Goal: Contribute content: Add original content to the website for others to see

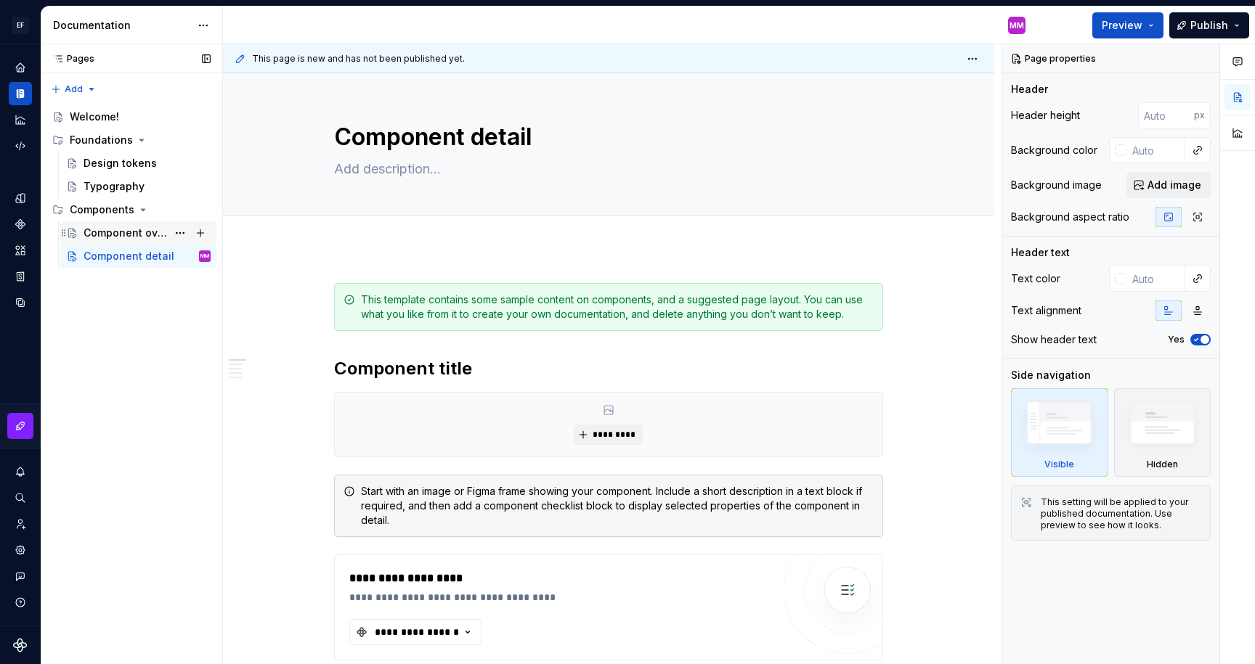
click at [118, 234] on div "Component overview" at bounding box center [126, 233] width 84 height 15
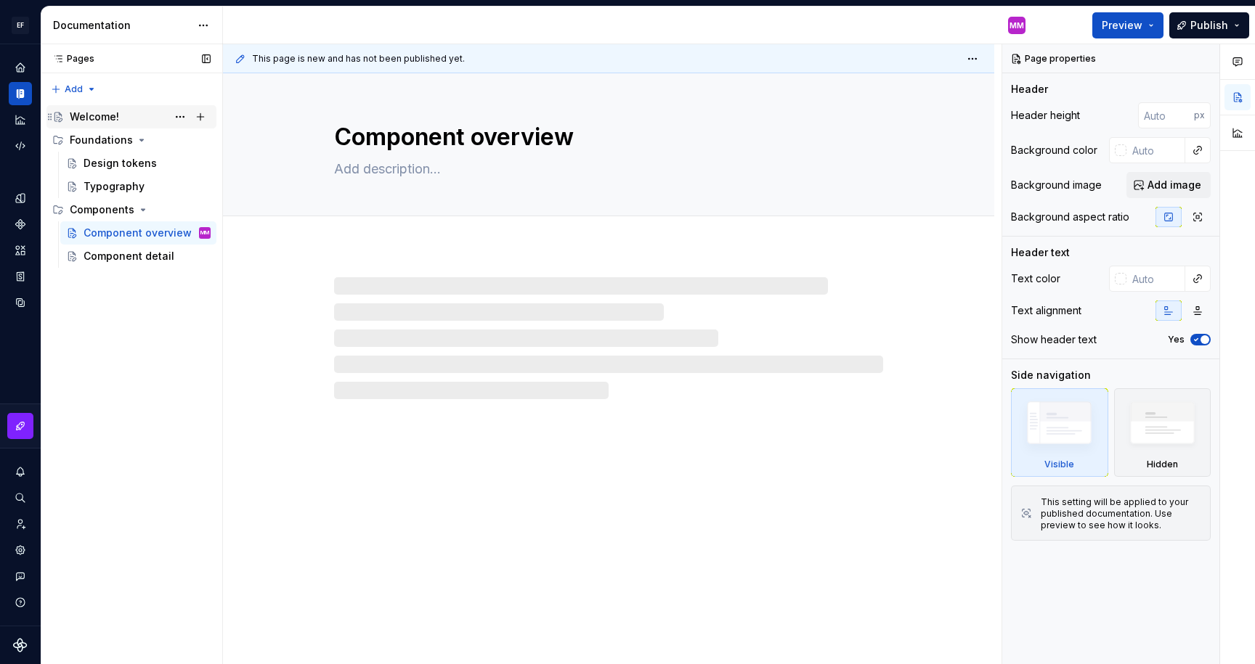
click at [92, 118] on div "Welcome!" at bounding box center [94, 117] width 49 height 15
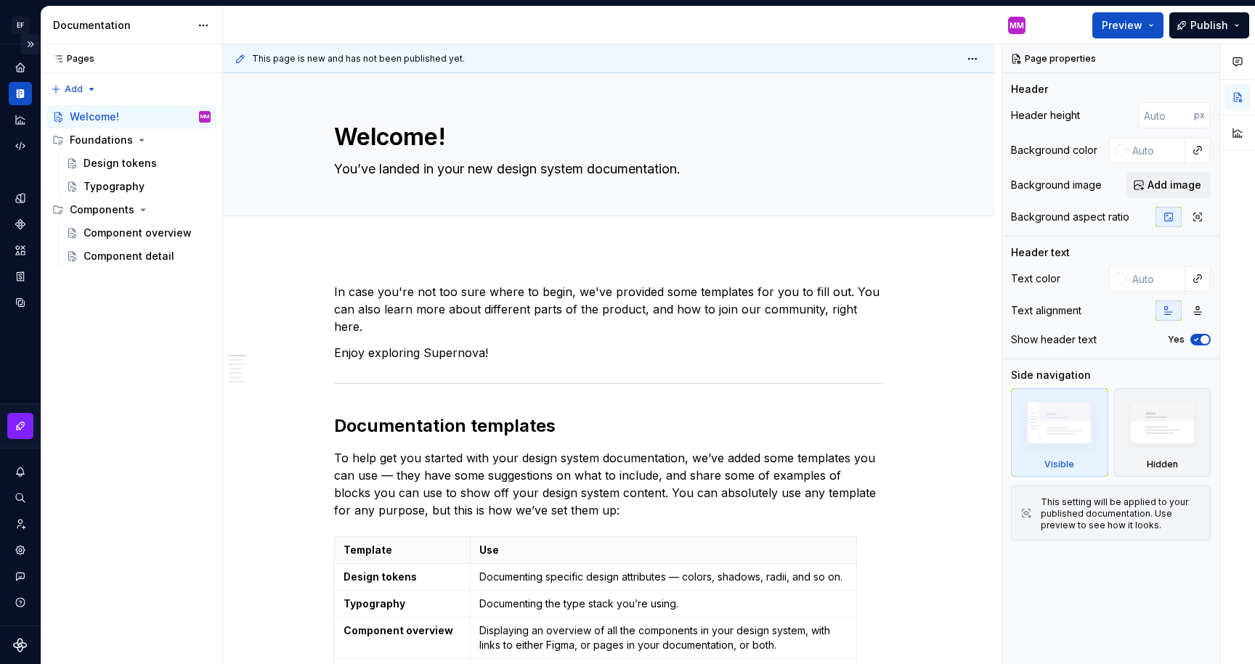
click at [30, 44] on button "Expand sidebar" at bounding box center [30, 44] width 20 height 20
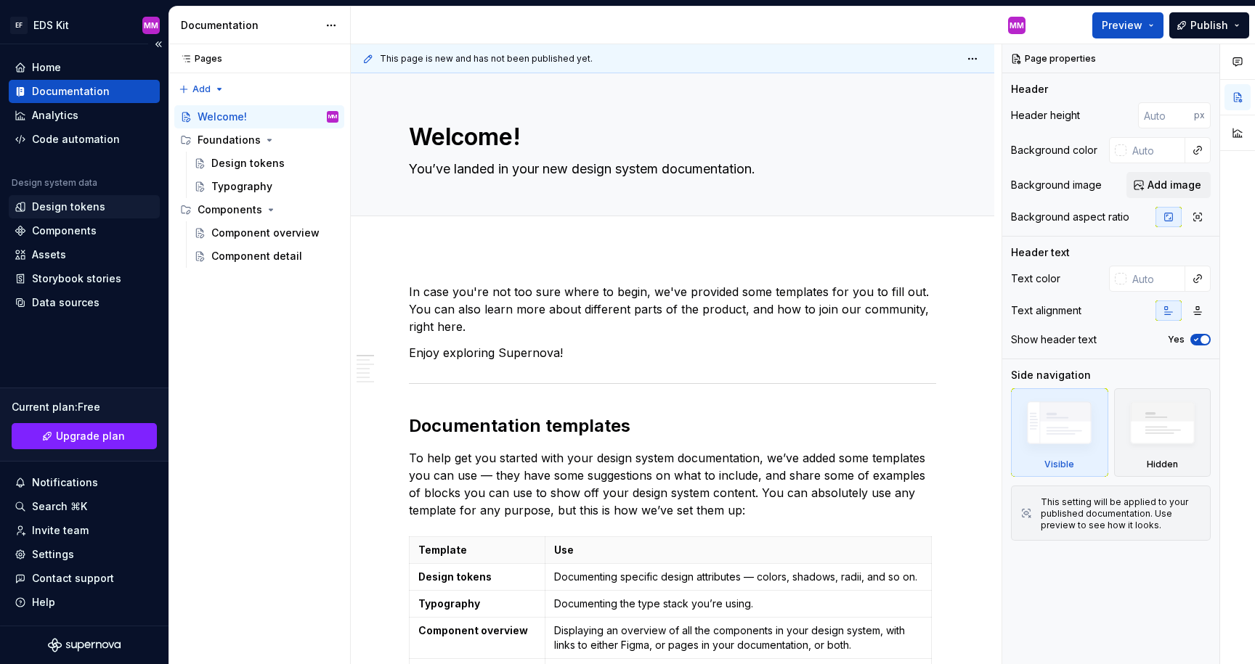
click at [52, 208] on div "Design tokens" at bounding box center [68, 207] width 73 height 15
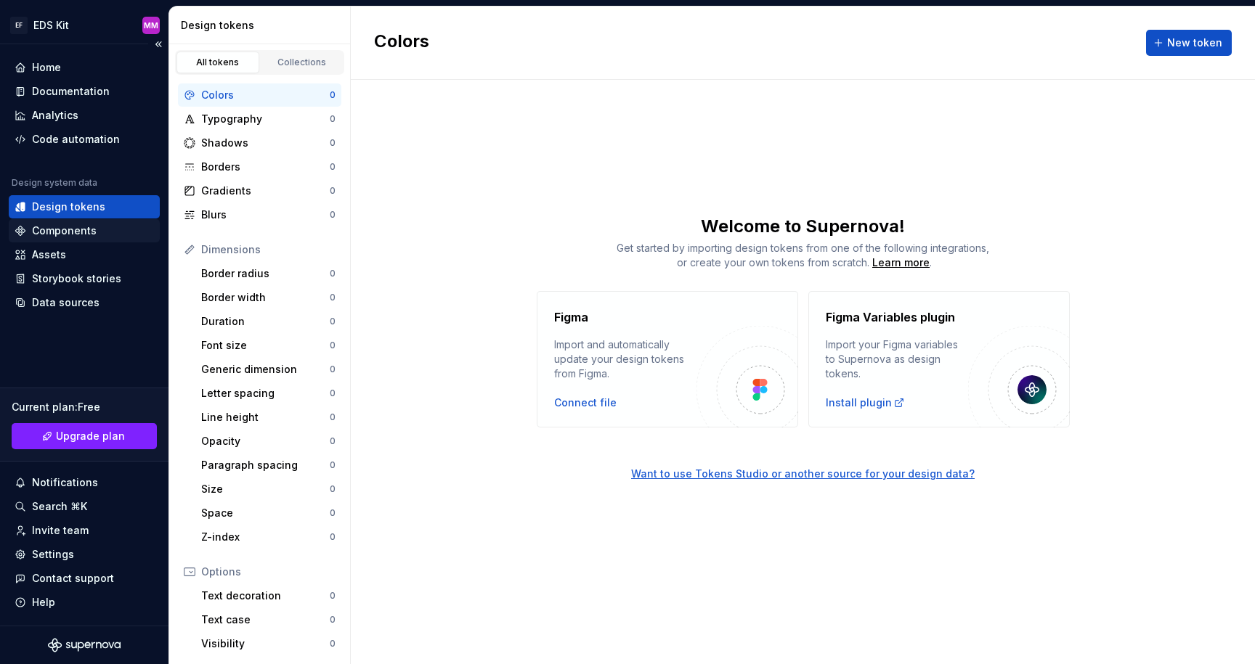
click at [57, 227] on div "Components" at bounding box center [64, 231] width 65 height 15
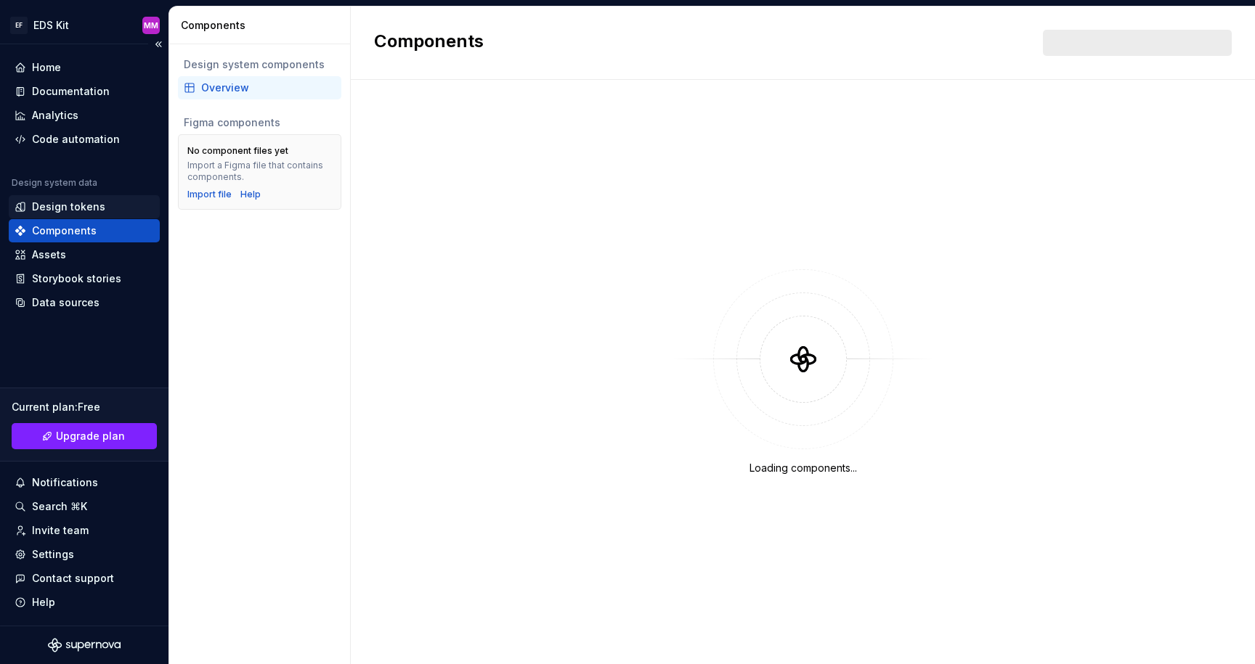
click at [61, 208] on div "Design tokens" at bounding box center [68, 207] width 73 height 15
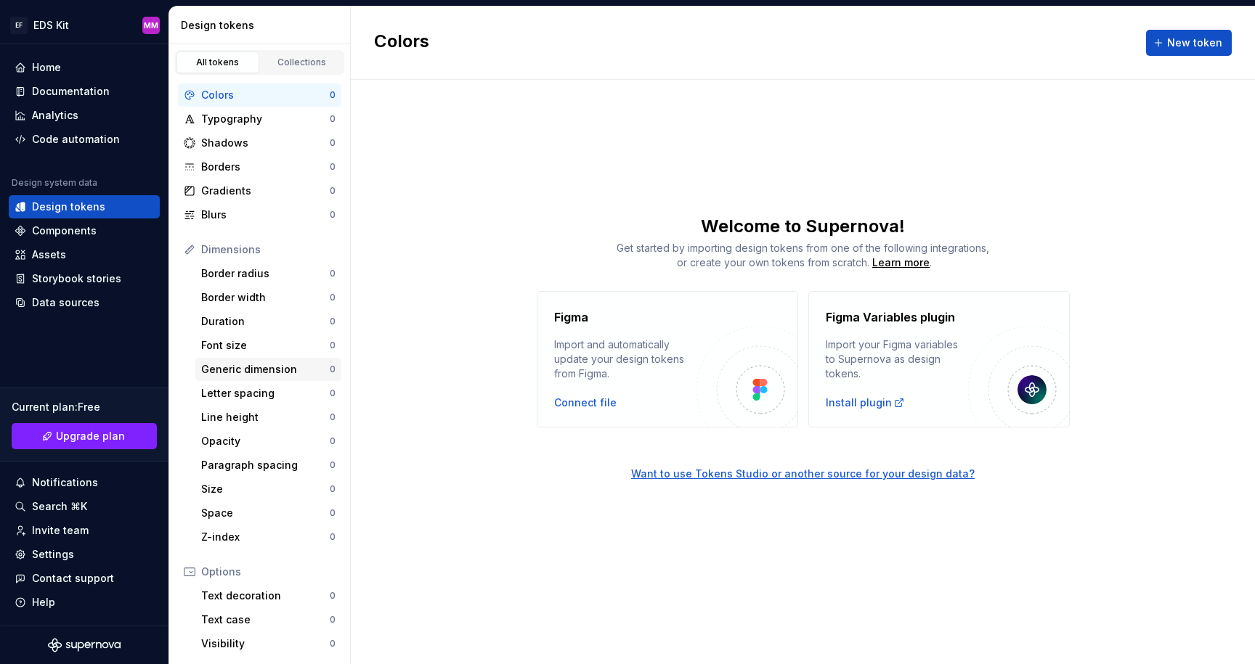
scroll to position [131, 0]
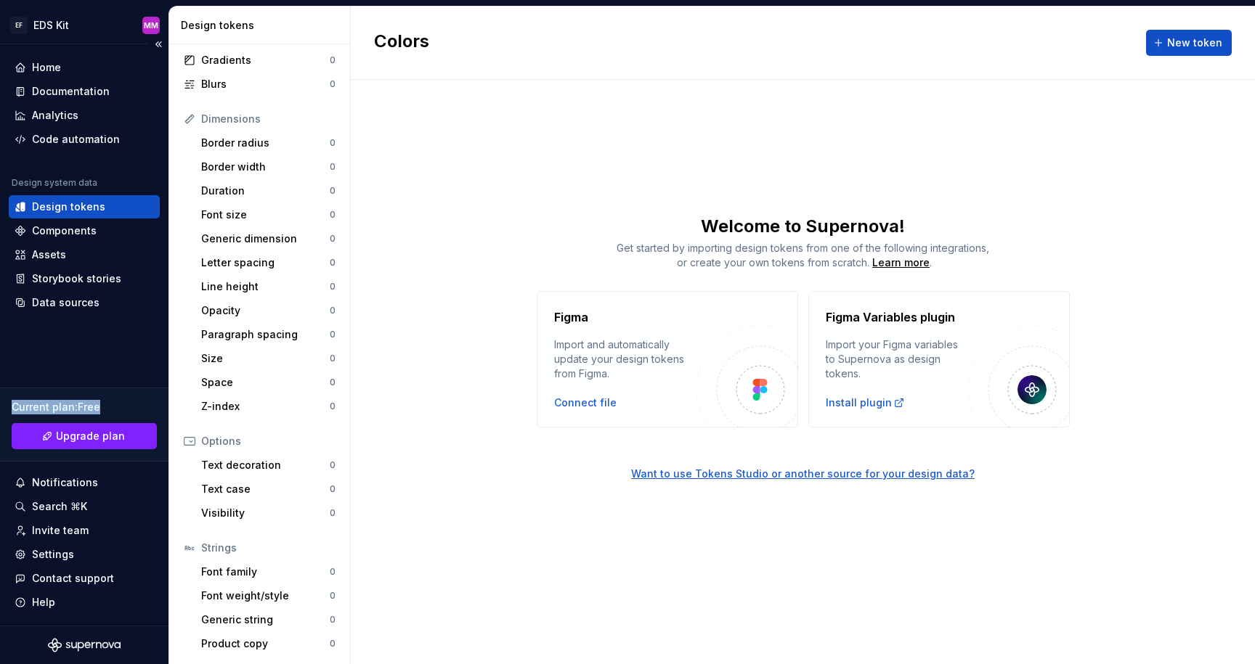
drag, startPoint x: 82, startPoint y: 406, endPoint x: 123, endPoint y: 405, distance: 40.7
click at [123, 405] on div "Current plan : Free Upgrade plan" at bounding box center [84, 425] width 168 height 74
click at [123, 405] on div "Current plan : Free" at bounding box center [84, 407] width 145 height 15
click at [62, 94] on div "Documentation" at bounding box center [71, 91] width 78 height 15
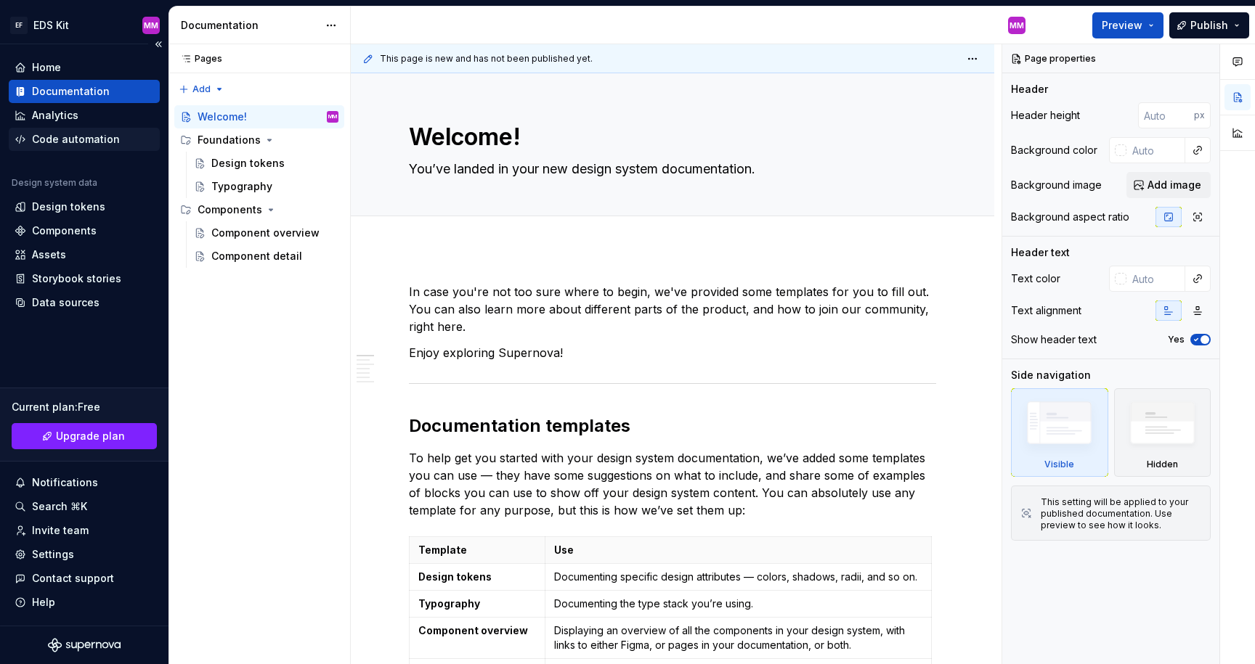
click at [64, 136] on div "Code automation" at bounding box center [76, 139] width 88 height 15
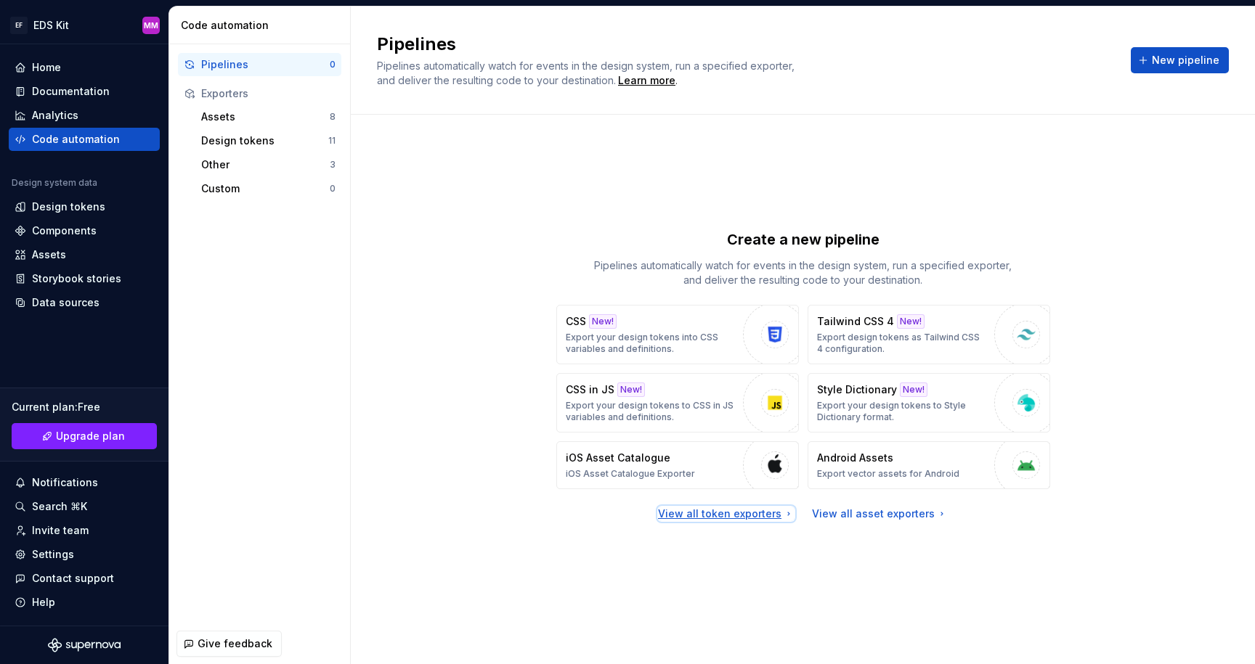
click at [738, 513] on div "View all token exporters" at bounding box center [726, 514] width 137 height 15
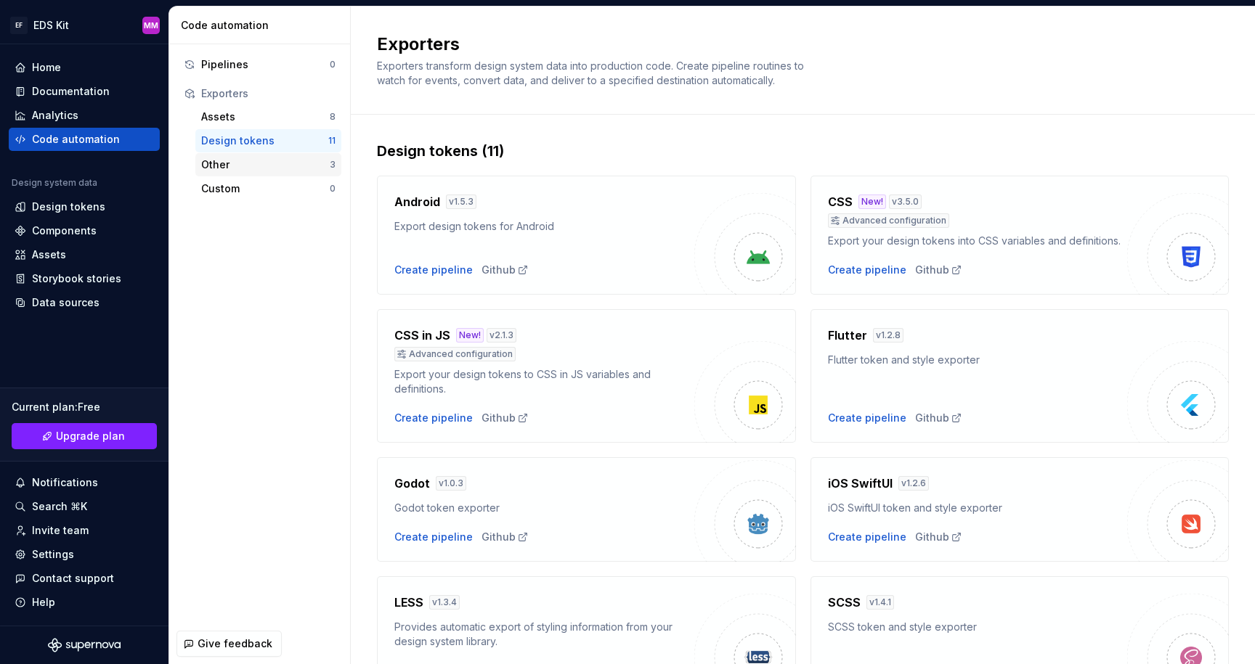
click at [251, 158] on div "Other" at bounding box center [265, 165] width 129 height 15
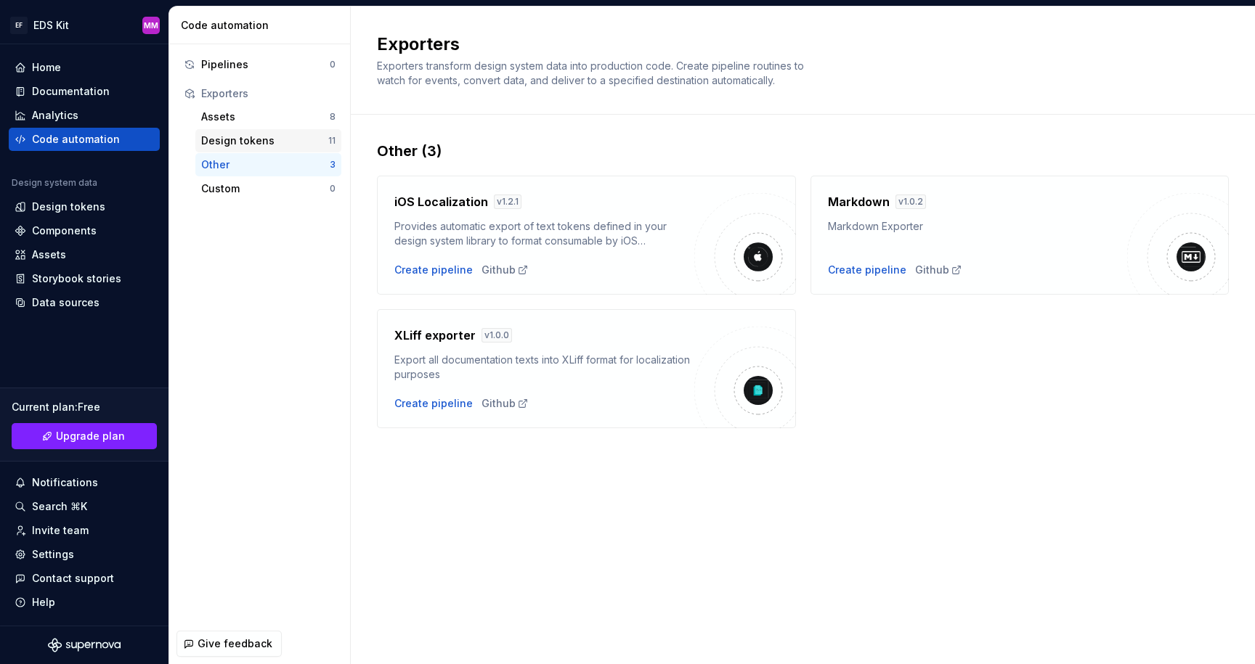
click at [251, 137] on div "Design tokens" at bounding box center [264, 141] width 127 height 15
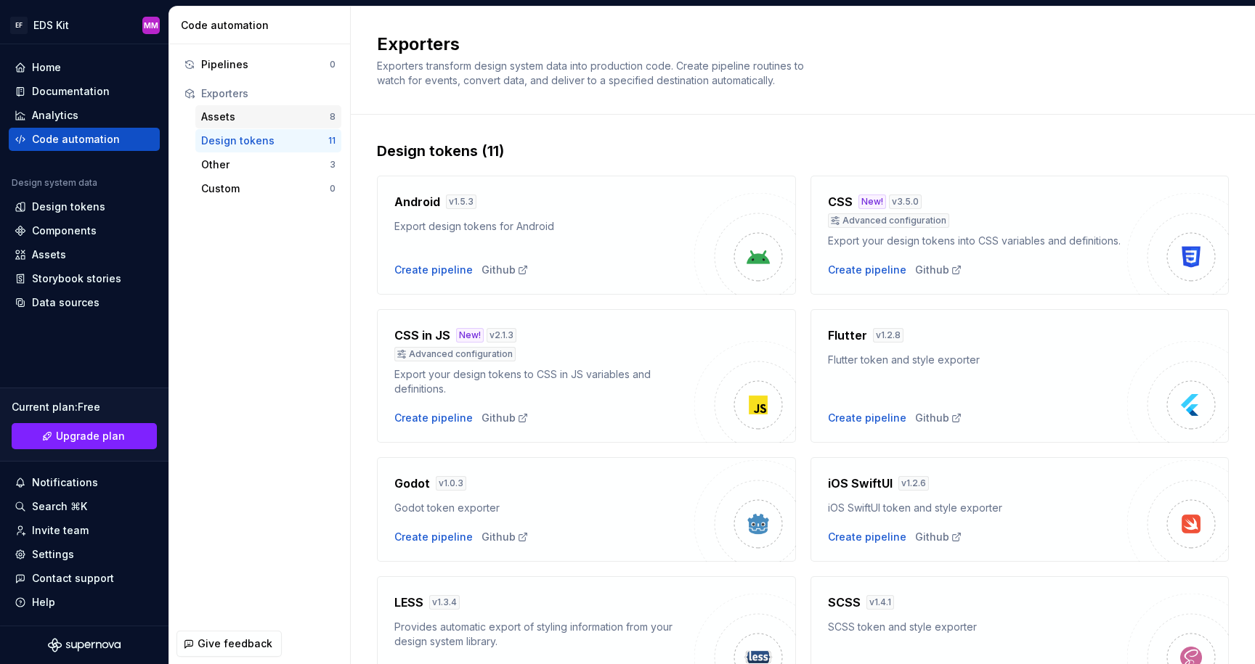
click at [256, 118] on div "Assets" at bounding box center [265, 117] width 129 height 15
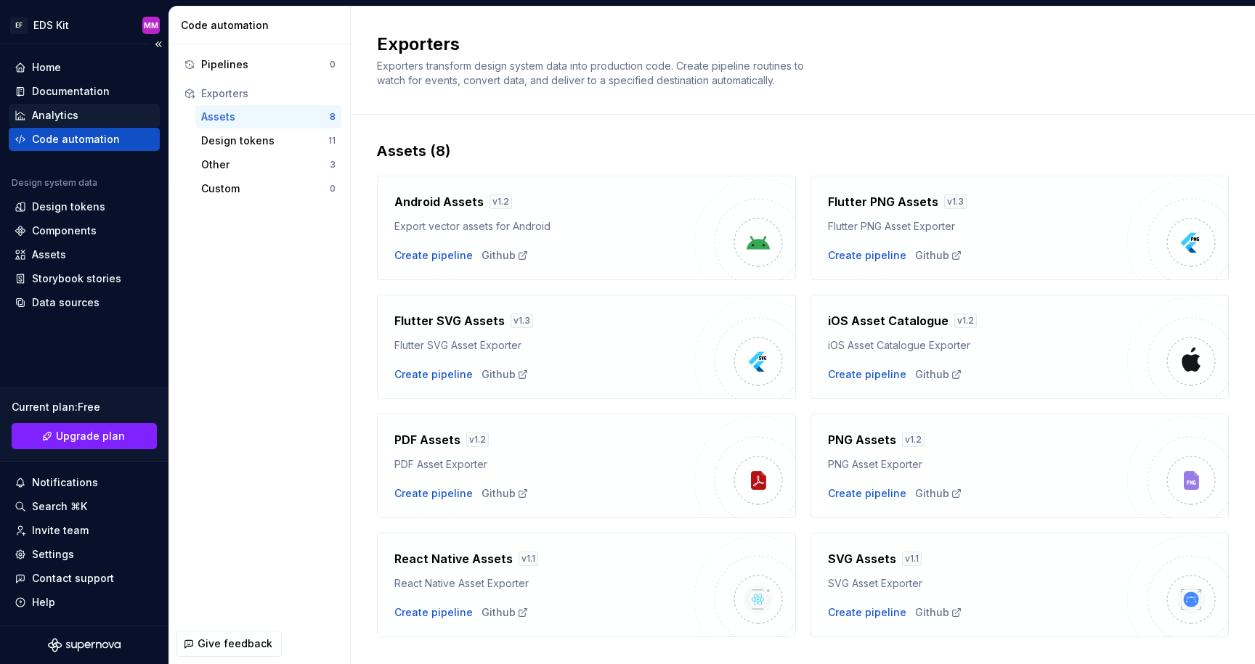
click at [73, 111] on div "Analytics" at bounding box center [55, 115] width 46 height 15
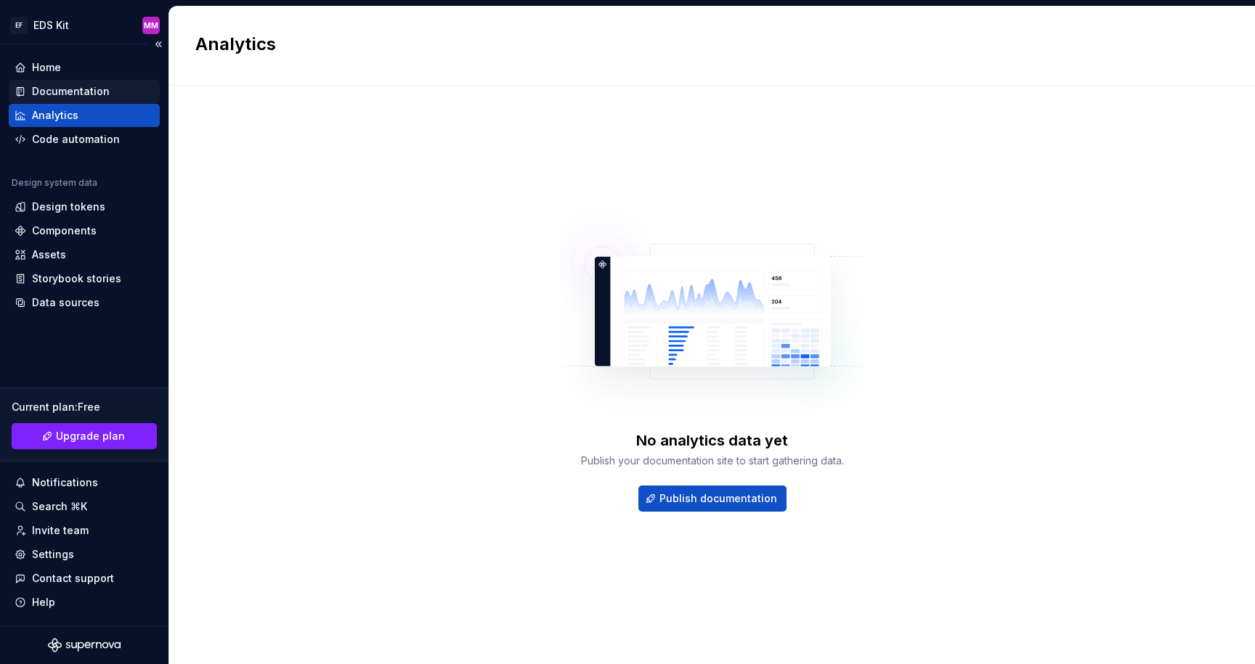
click at [86, 94] on div "Documentation" at bounding box center [71, 91] width 78 height 15
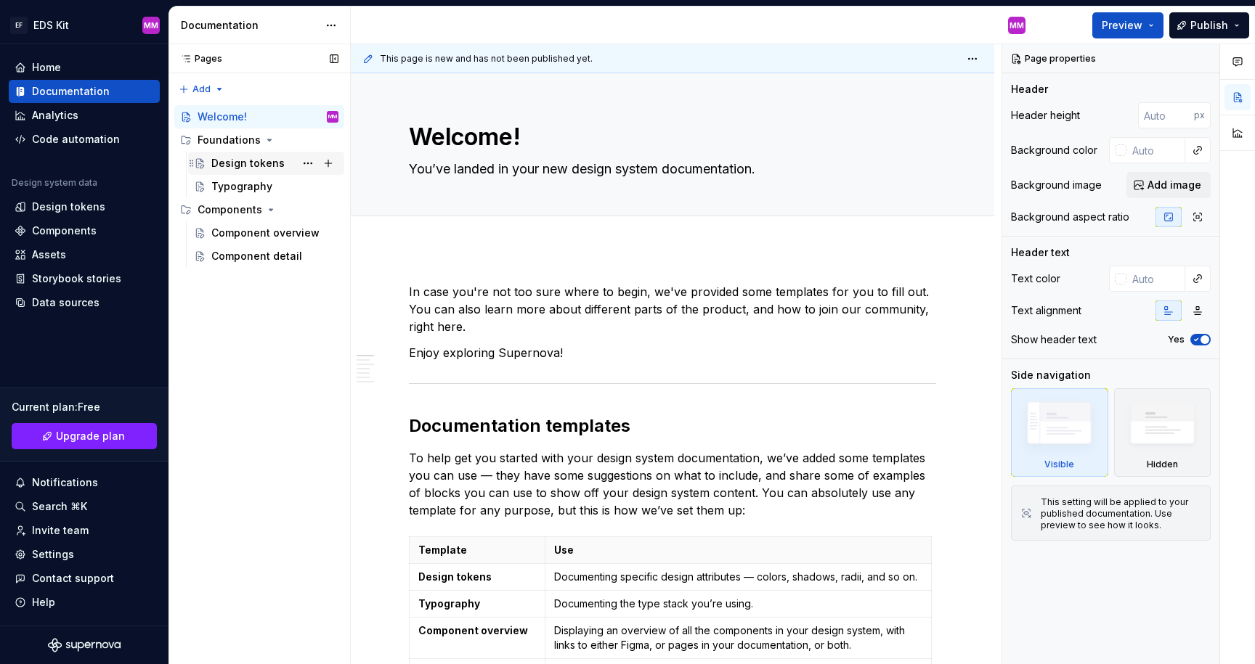
click at [268, 160] on div "Design tokens" at bounding box center [247, 163] width 73 height 15
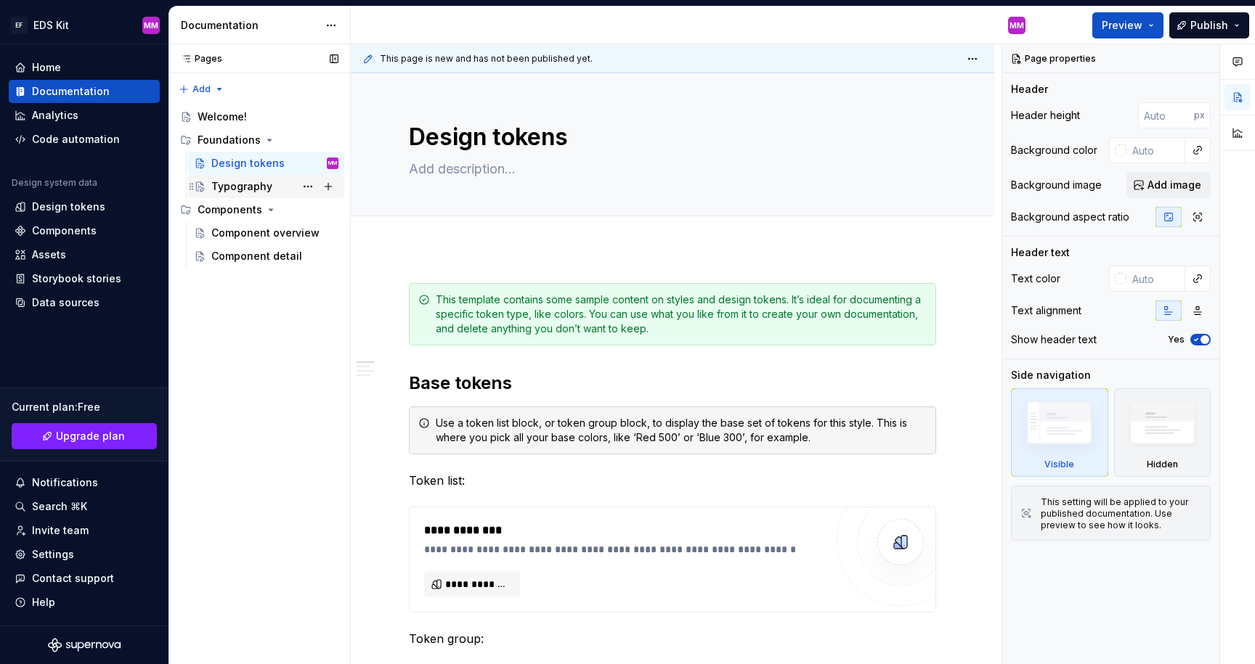
click at [258, 182] on div "Typography" at bounding box center [241, 186] width 61 height 15
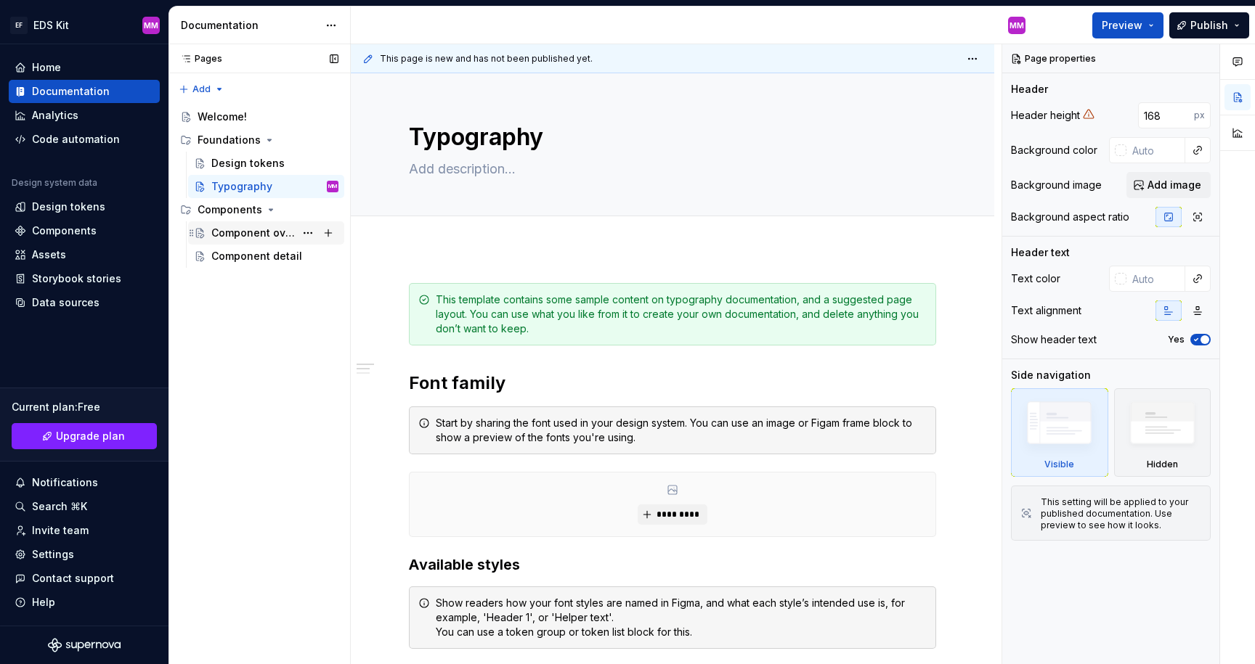
click at [242, 232] on div "Component overview" at bounding box center [253, 233] width 84 height 15
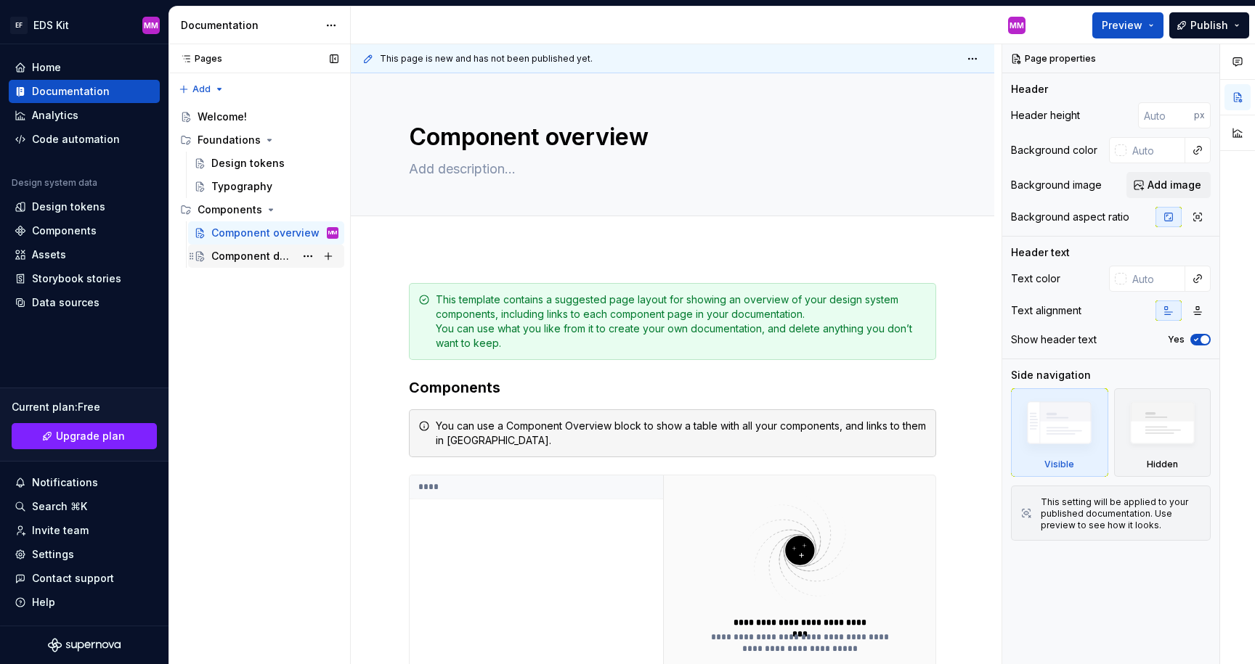
click at [240, 259] on div "Component detail" at bounding box center [253, 256] width 84 height 15
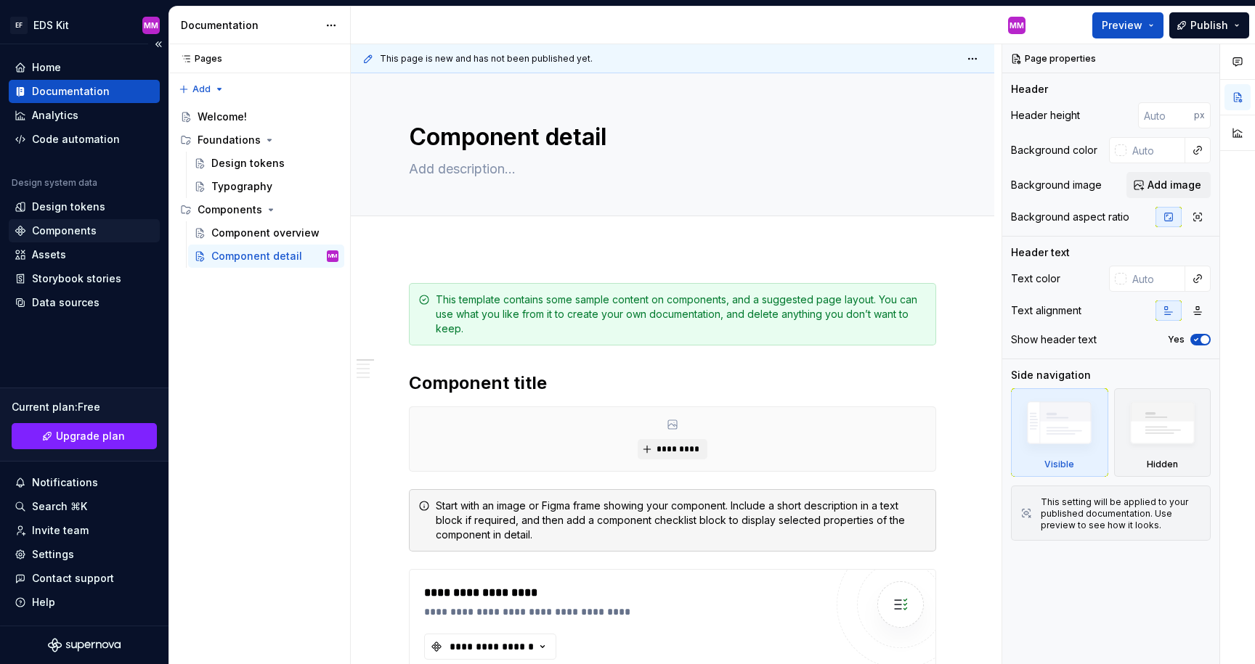
type textarea "*"
click at [78, 229] on div "Components" at bounding box center [64, 231] width 65 height 15
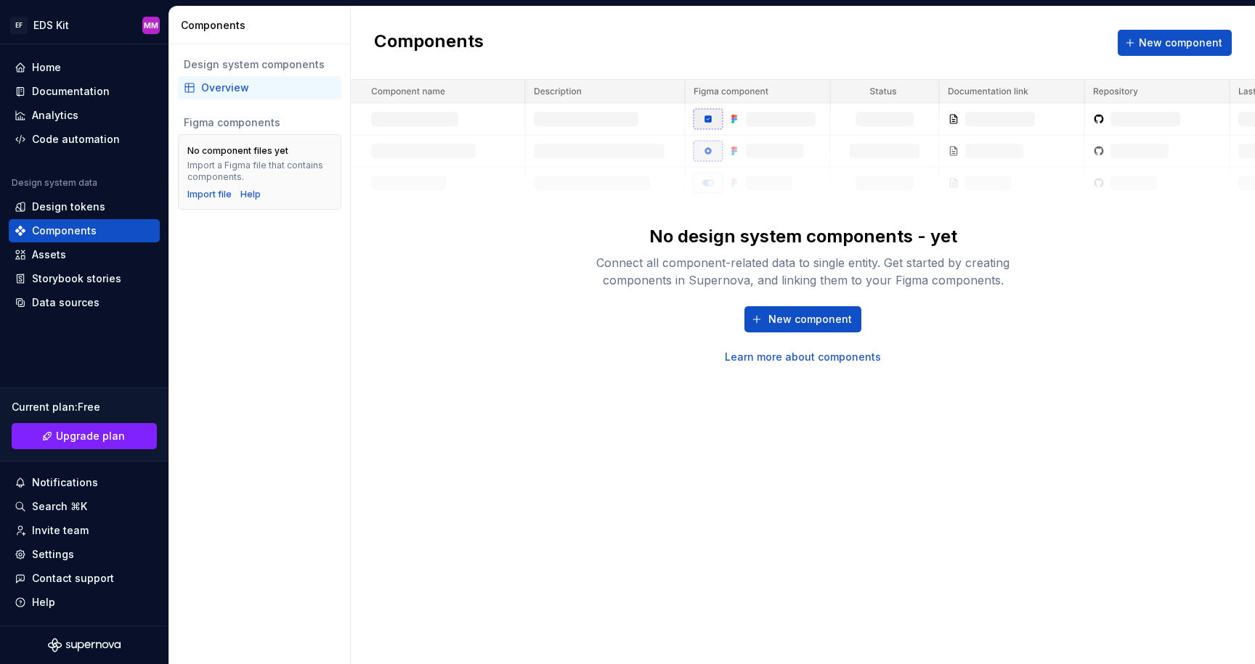
click at [403, 243] on div "No design system components - yet Connect all component-related data to single …" at bounding box center [803, 222] width 904 height 285
click at [216, 198] on div "Import file" at bounding box center [209, 195] width 44 height 12
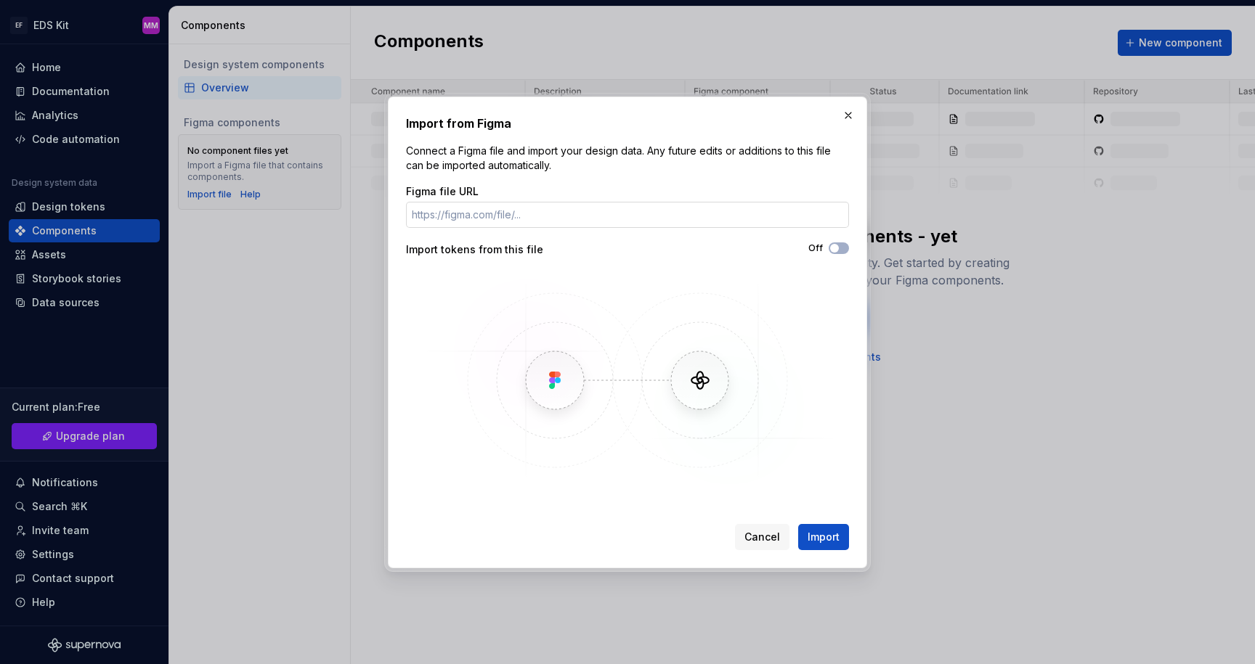
click at [556, 219] on input "Figma file URL" at bounding box center [627, 215] width 443 height 26
click at [446, 214] on input "Figma file URL" at bounding box center [627, 215] width 443 height 26
paste input "[URL][DOMAIN_NAME]"
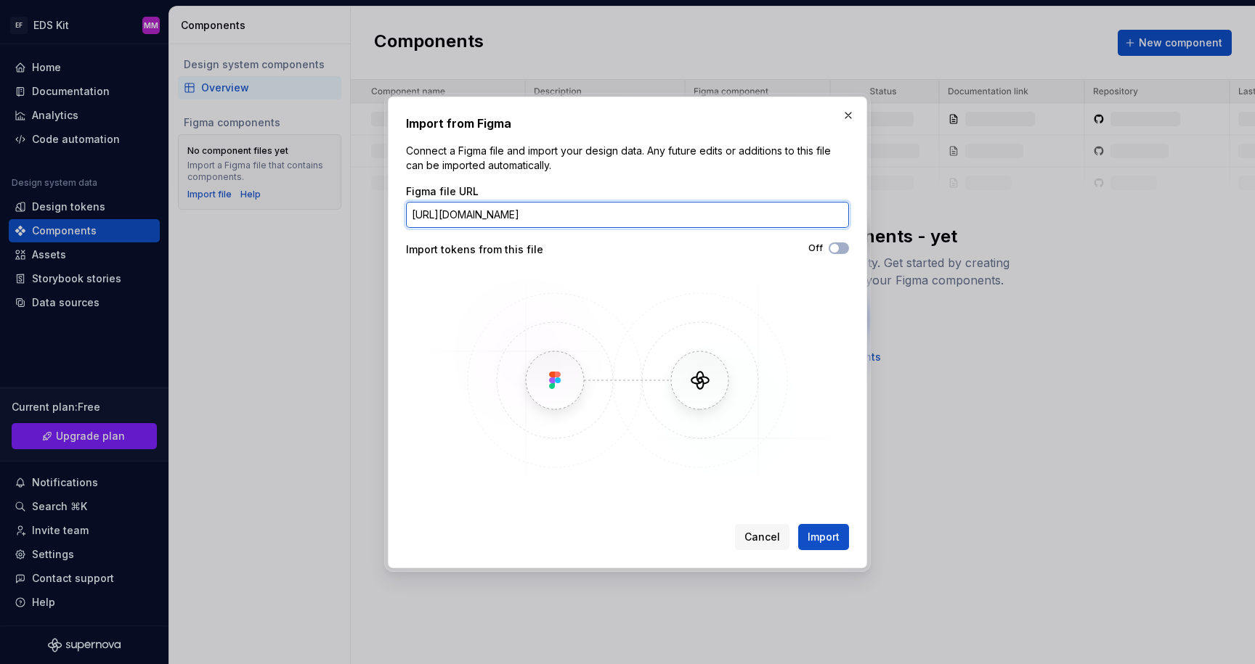
scroll to position [0, 129]
type input "[URL][DOMAIN_NAME]"
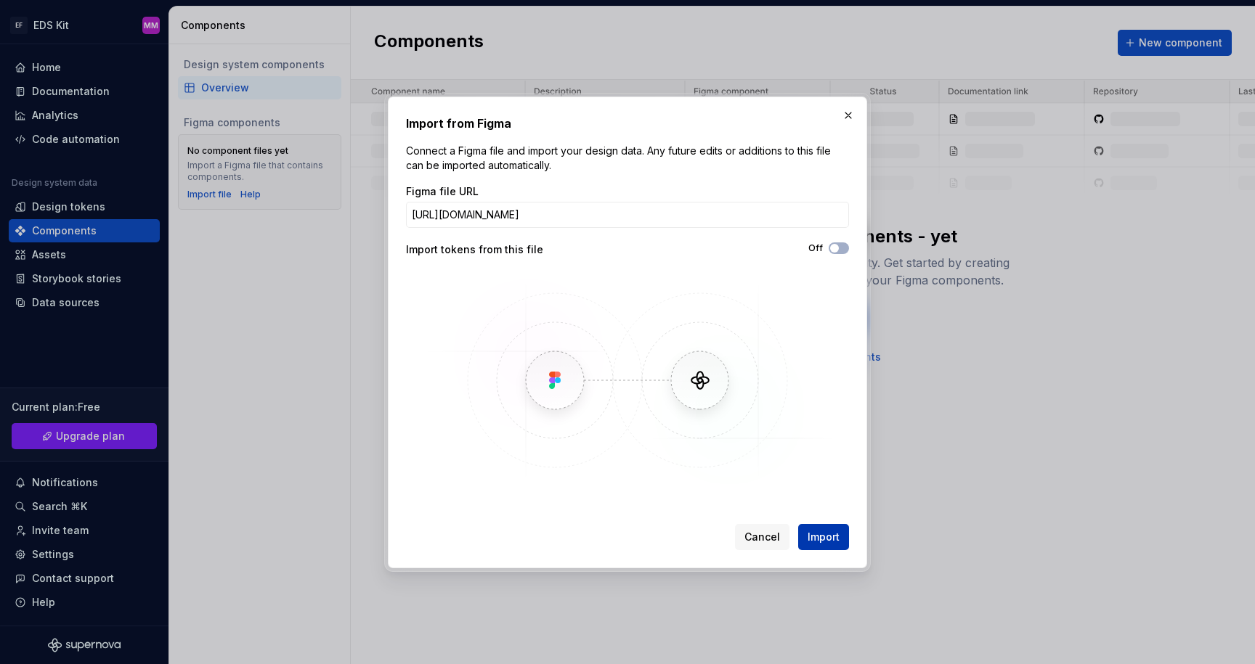
scroll to position [0, 0]
click at [812, 531] on span "Import" at bounding box center [824, 537] width 32 height 15
click at [835, 250] on span "button" at bounding box center [834, 248] width 9 height 9
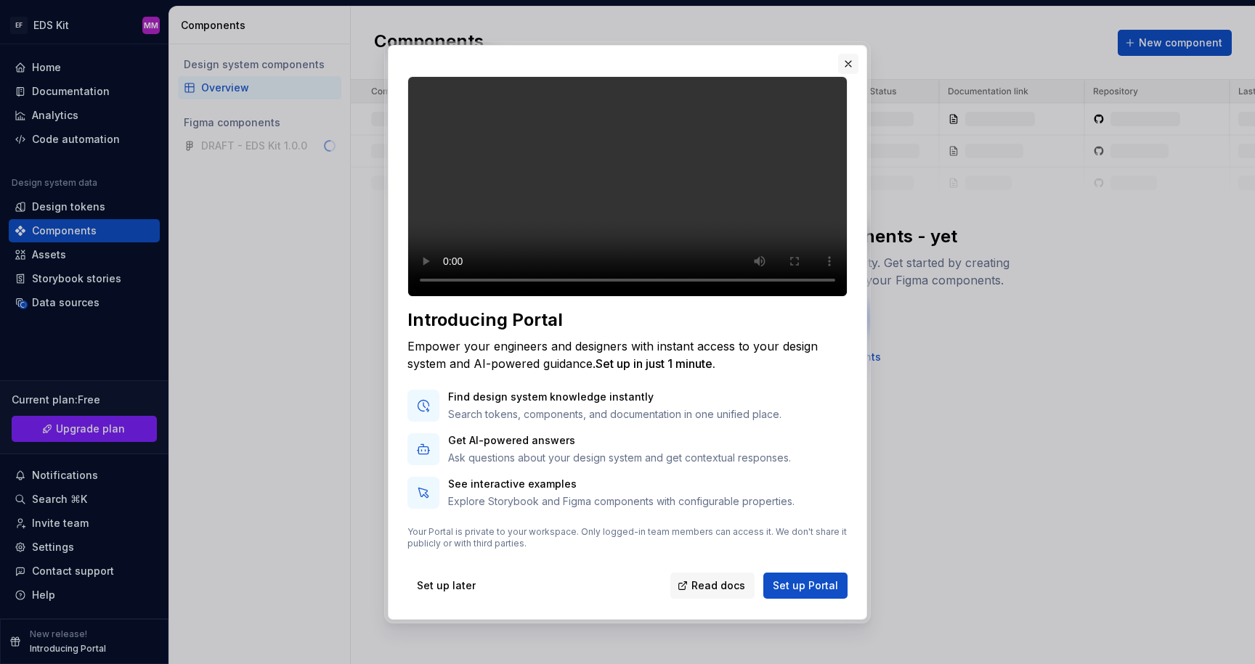
click at [845, 54] on button "button" at bounding box center [848, 64] width 20 height 20
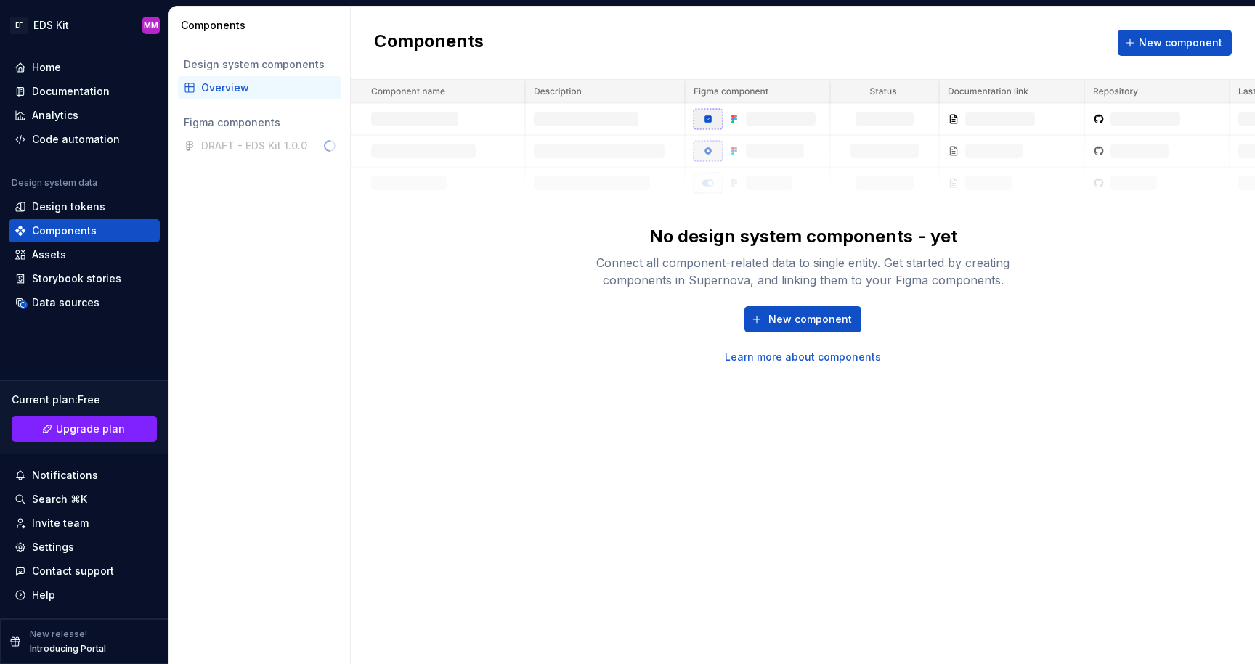
click at [249, 144] on div "DRAFT - EDS Kit 1.0.0" at bounding box center [259, 145] width 163 height 23
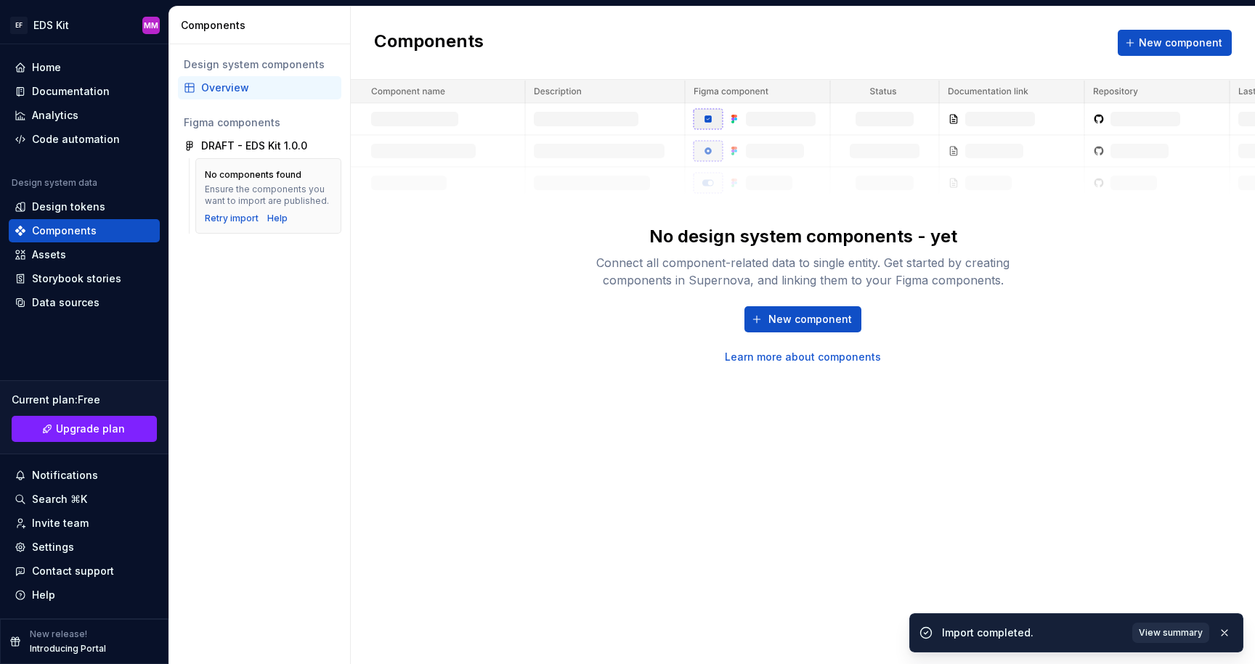
click at [1143, 628] on span "View summary" at bounding box center [1171, 633] width 64 height 12
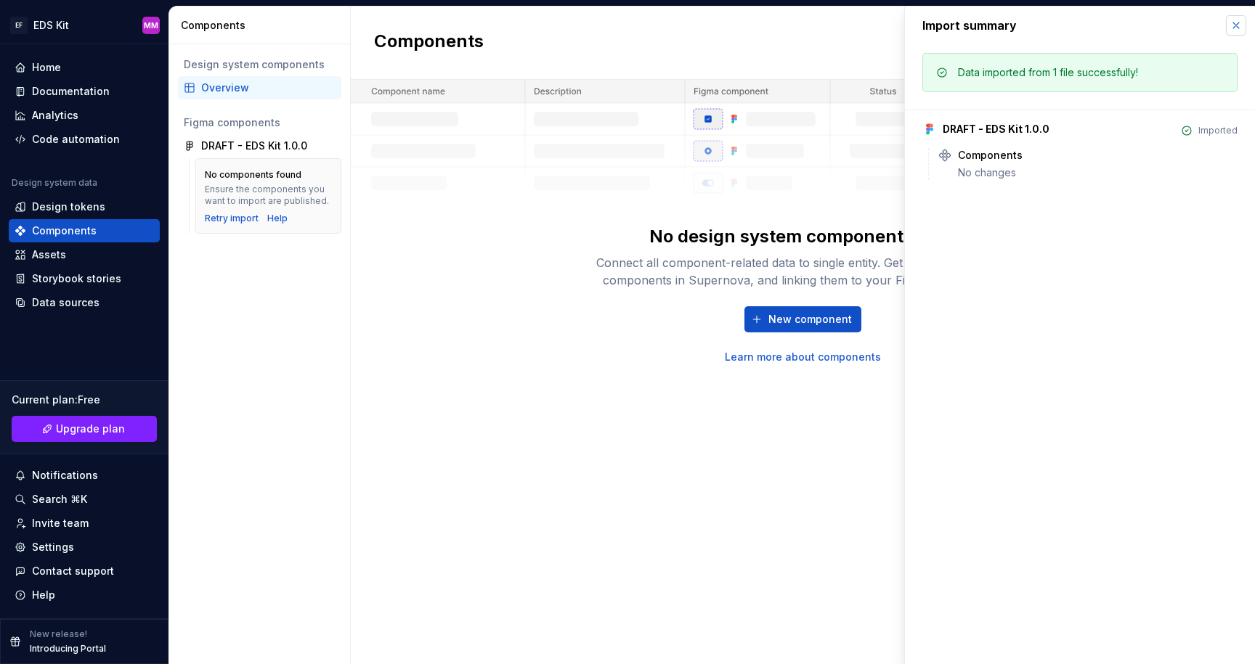
click at [1240, 28] on button "button" at bounding box center [1236, 25] width 20 height 20
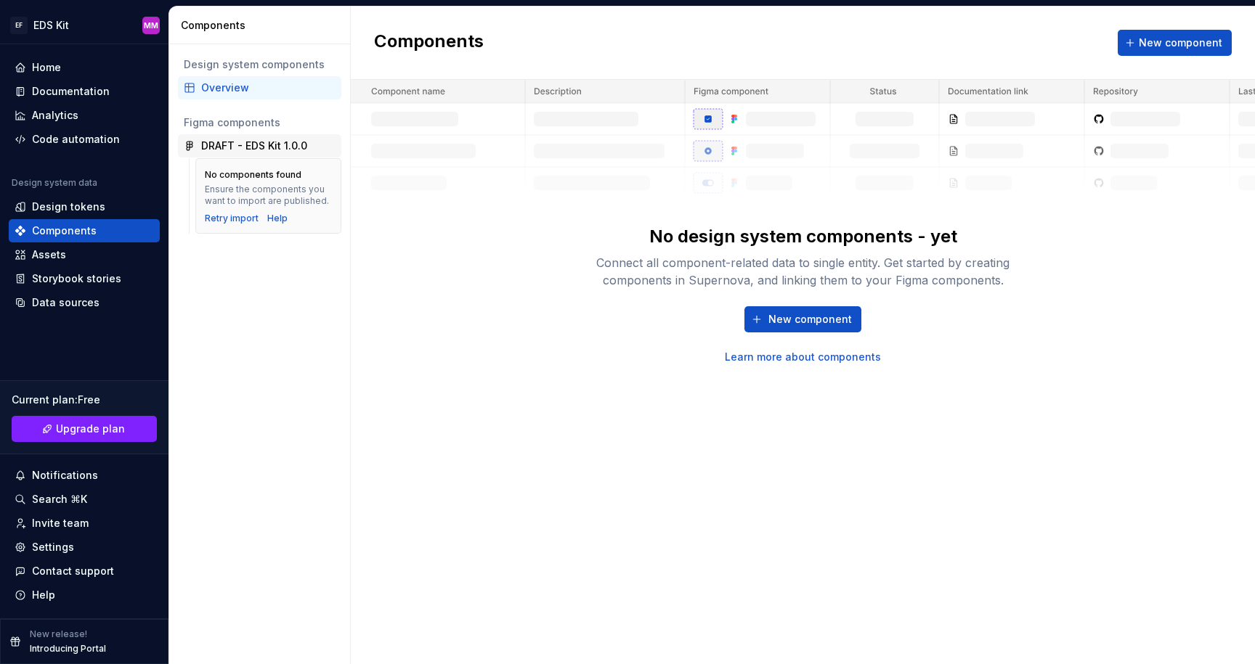
click at [261, 141] on div "DRAFT - EDS Kit 1.0.0" at bounding box center [254, 146] width 106 height 15
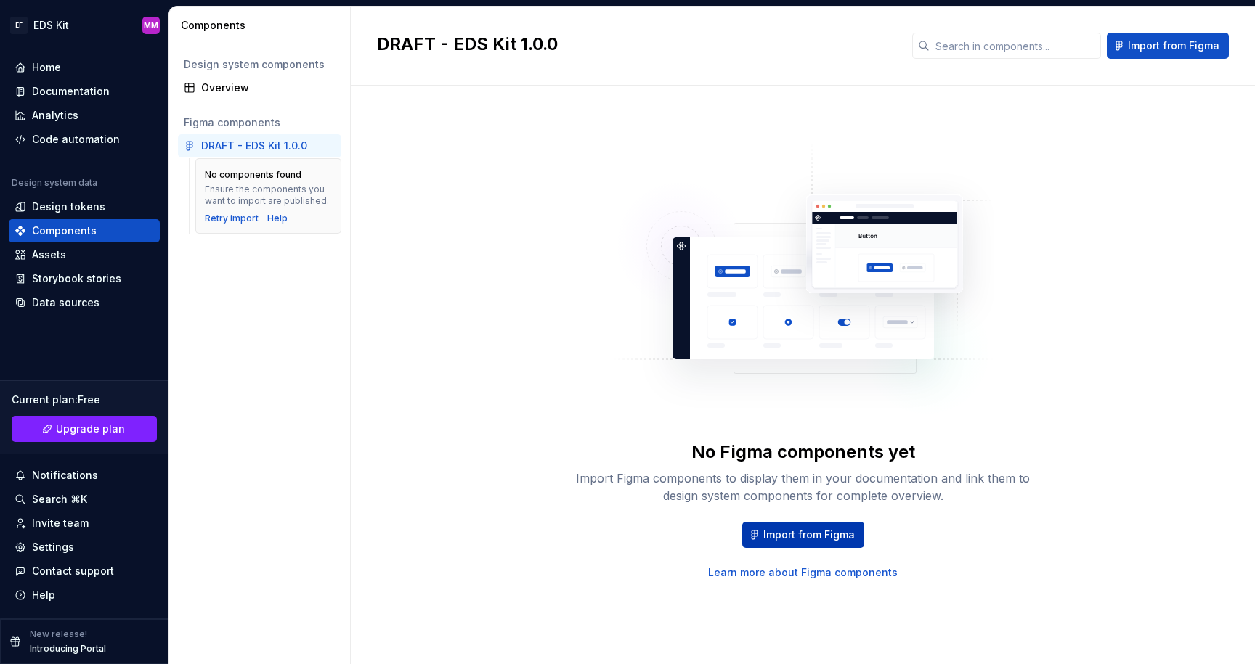
click at [793, 533] on span "Import from Figma" at bounding box center [809, 535] width 92 height 15
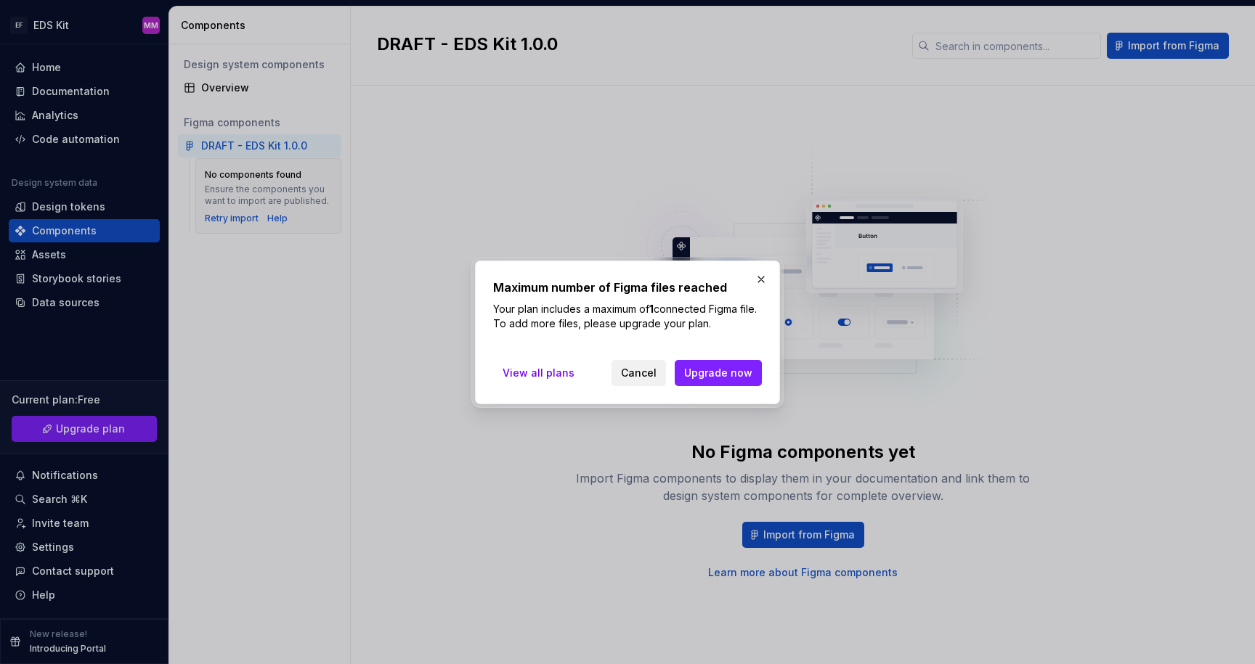
click at [648, 373] on span "Cancel" at bounding box center [639, 373] width 36 height 15
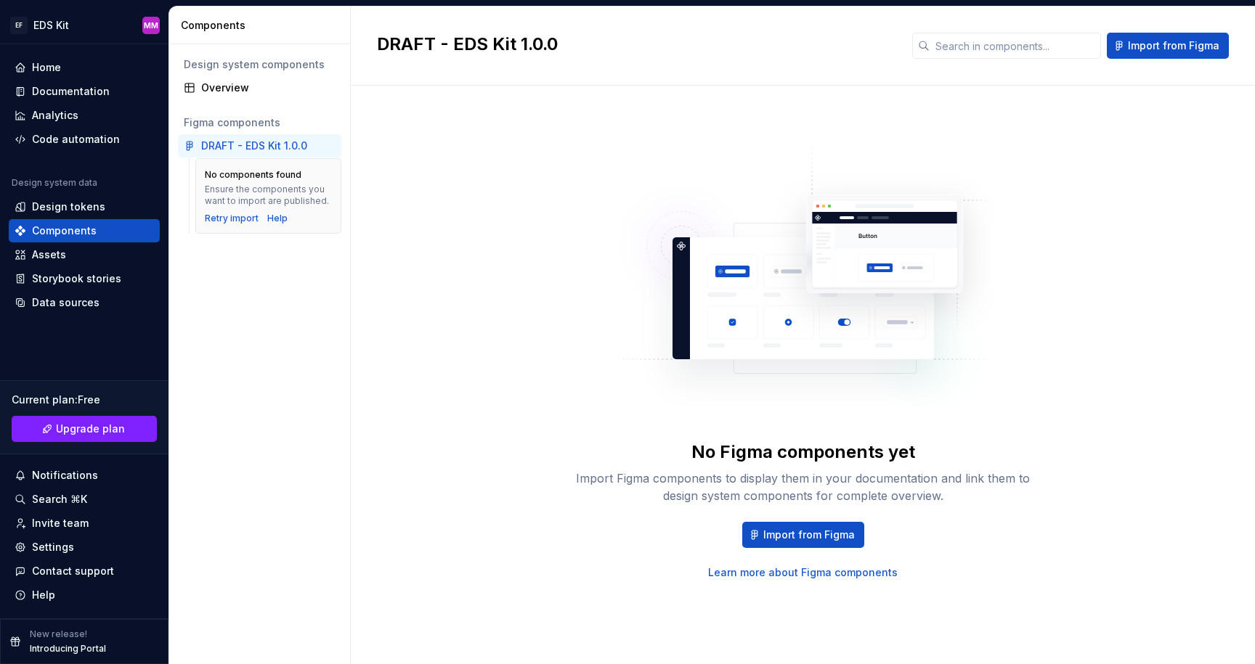
click at [278, 140] on div "DRAFT - EDS Kit 1.0.0" at bounding box center [254, 146] width 106 height 15
click at [229, 221] on div "Retry import" at bounding box center [232, 219] width 54 height 12
click at [54, 298] on div "Data sources" at bounding box center [66, 303] width 68 height 15
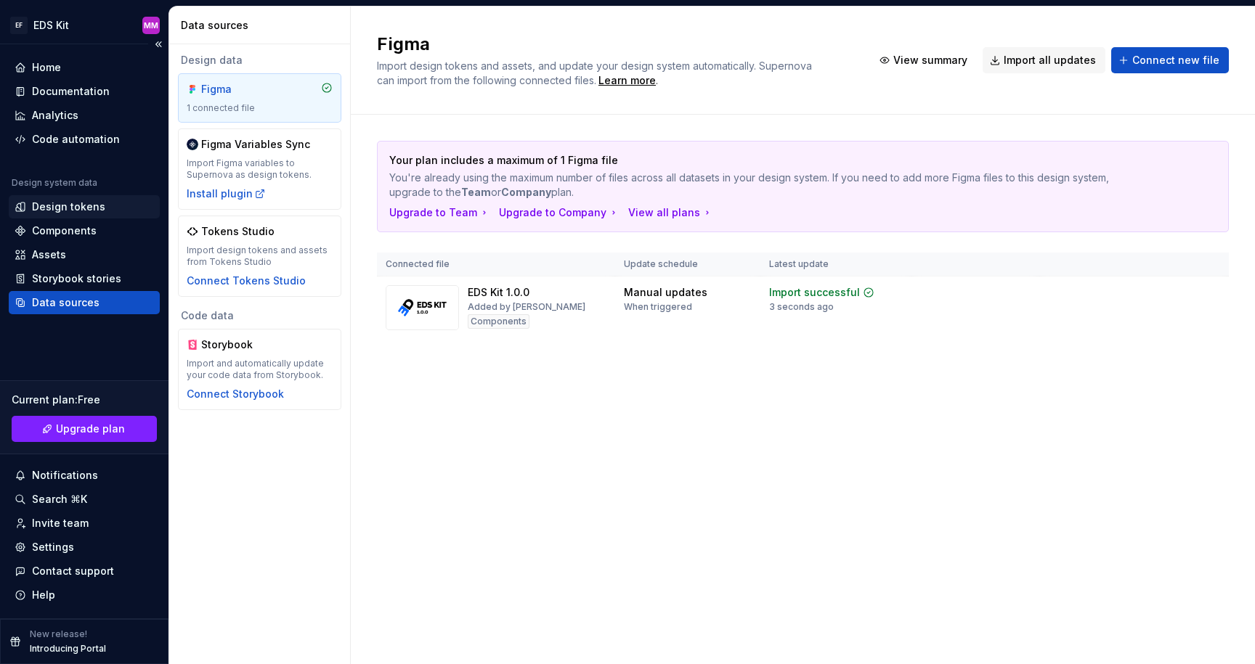
click at [63, 200] on div "Design tokens" at bounding box center [68, 207] width 73 height 15
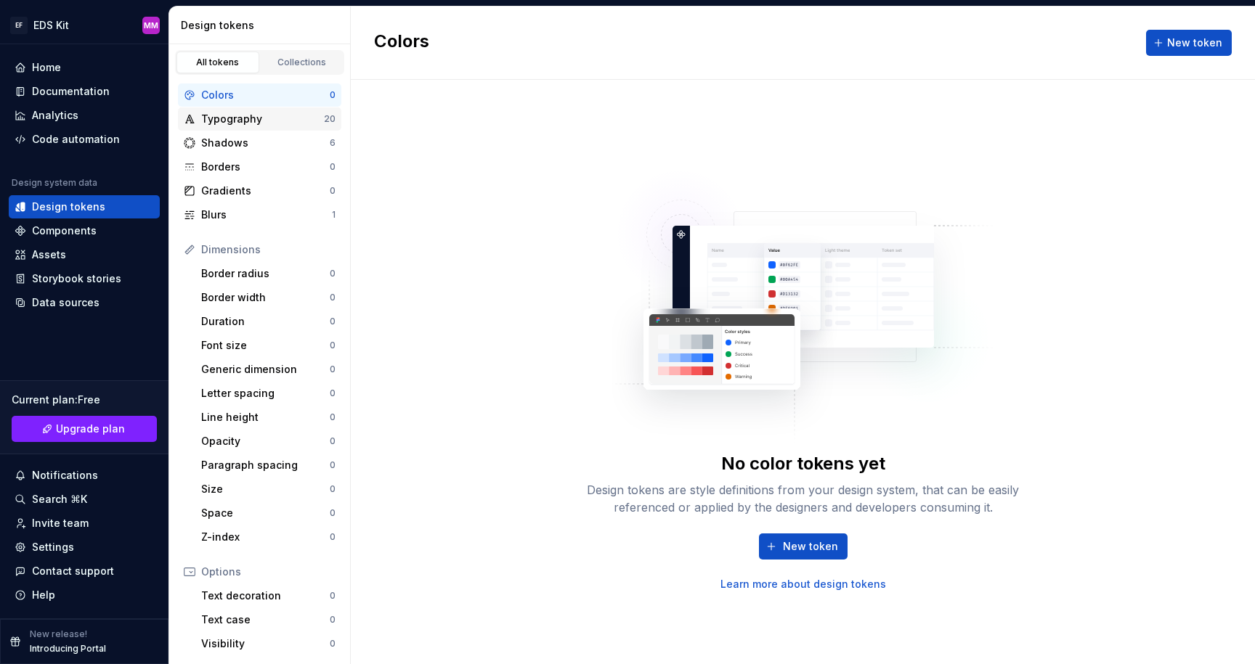
click at [276, 119] on div "Typography" at bounding box center [262, 119] width 123 height 15
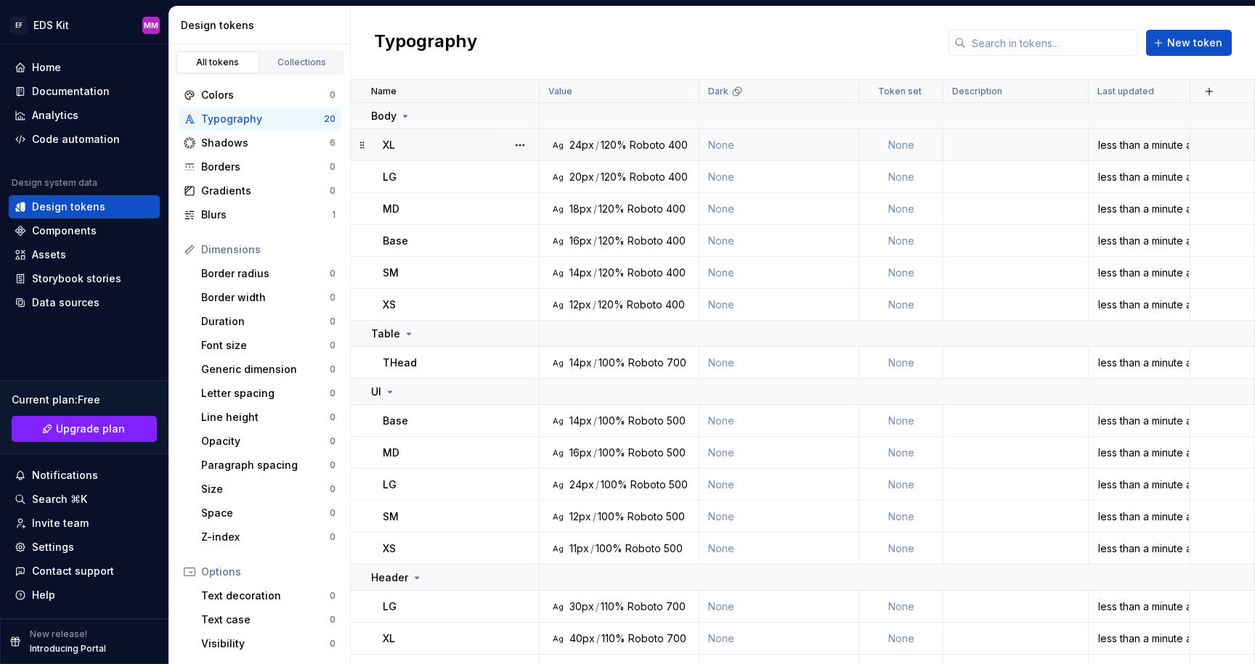
click at [985, 142] on td at bounding box center [1015, 145] width 145 height 32
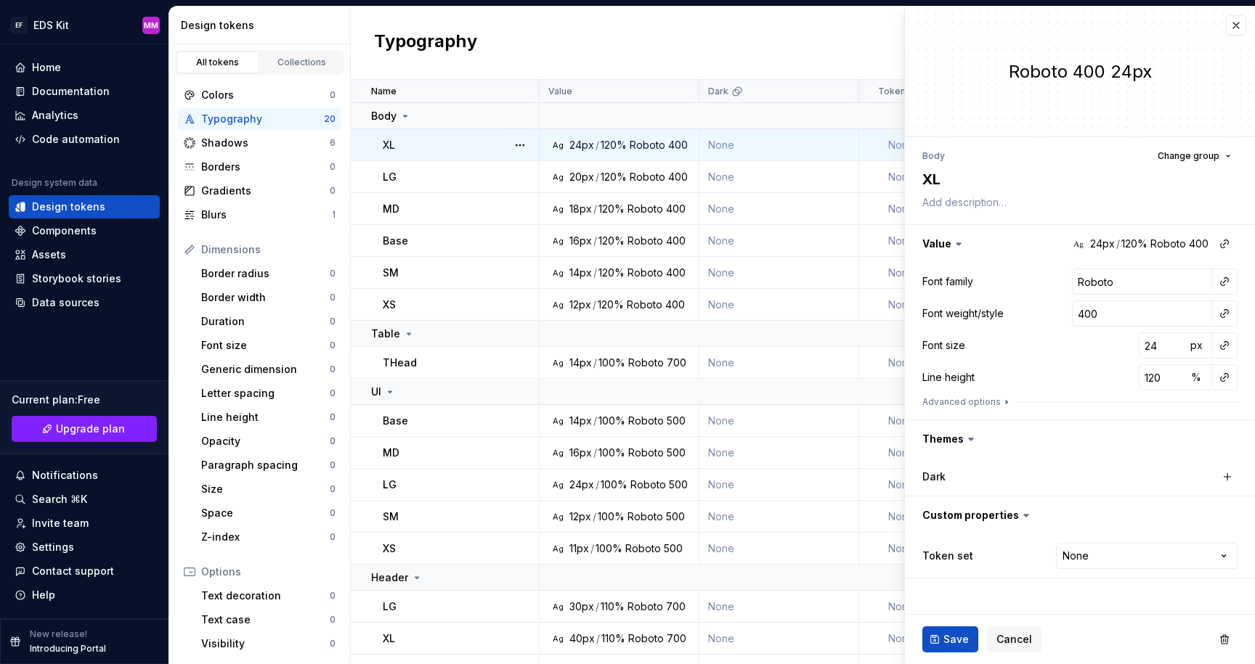
type textarea "*"
click at [1238, 28] on button "button" at bounding box center [1236, 25] width 20 height 20
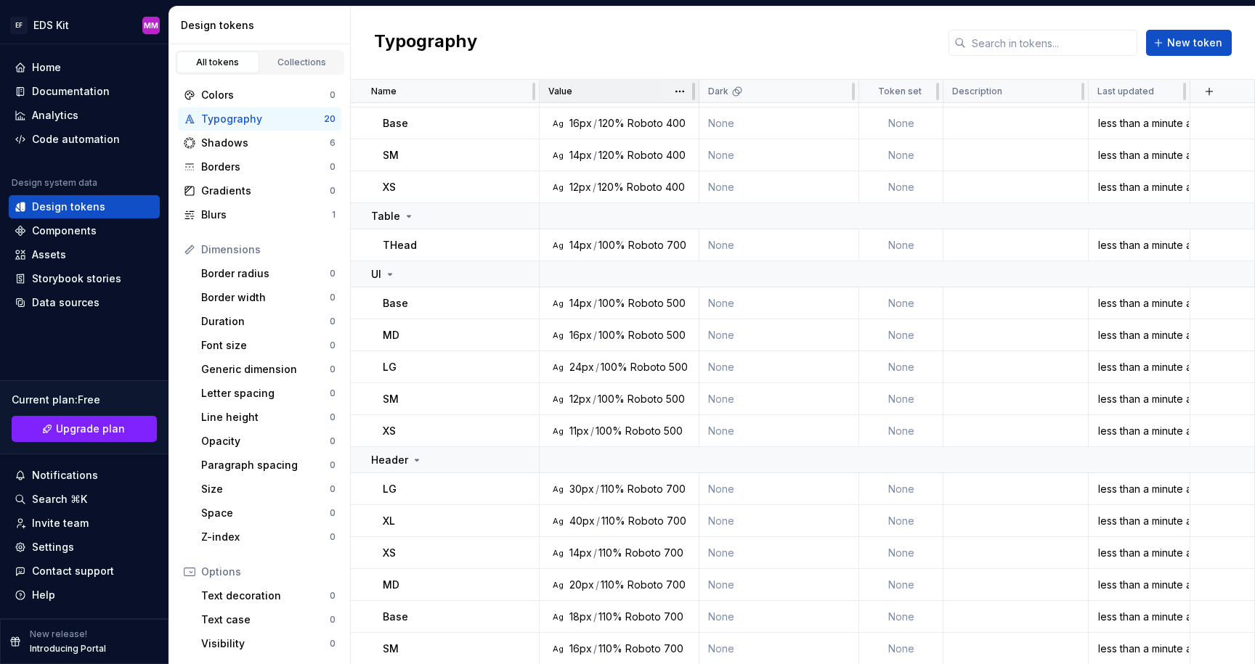
scroll to position [208, 0]
